Goal: Information Seeking & Learning: Understand process/instructions

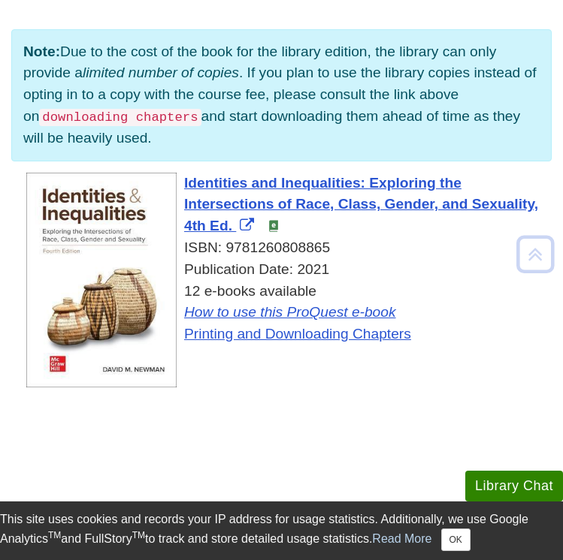
scroll to position [276, 0]
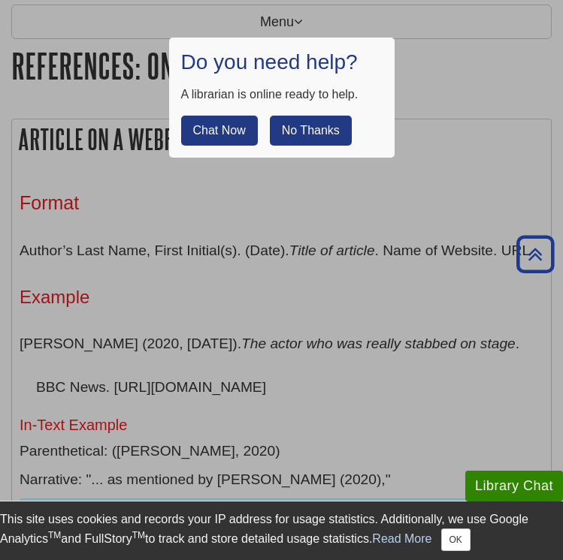
click at [309, 136] on button "No Thanks" at bounding box center [311, 131] width 82 height 30
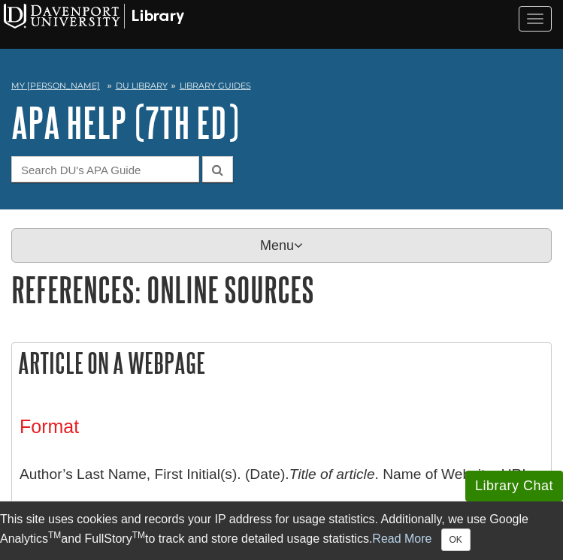
click at [282, 262] on p "Menu" at bounding box center [281, 245] width 540 height 35
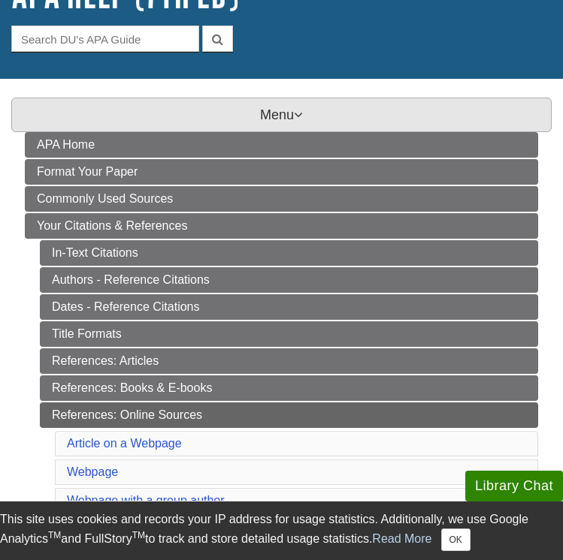
scroll to position [165, 0]
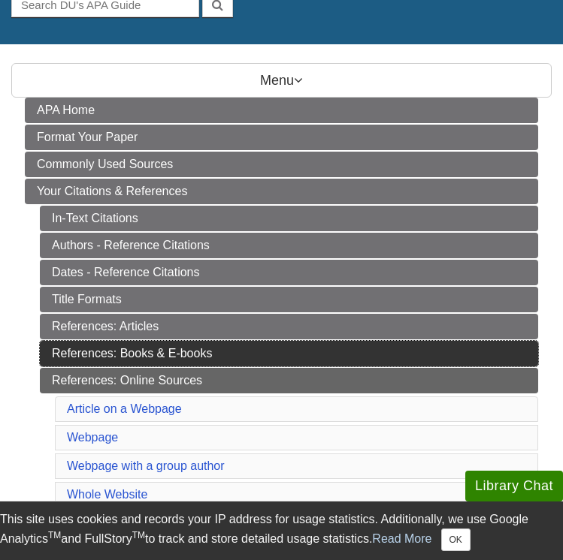
click at [214, 360] on link "References: Books & E-books" at bounding box center [289, 354] width 498 height 26
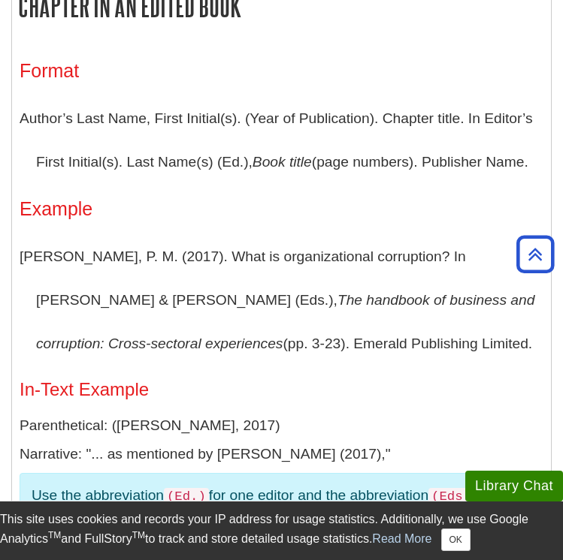
scroll to position [2021, 0]
